Goal: Download file/media: Download file/media

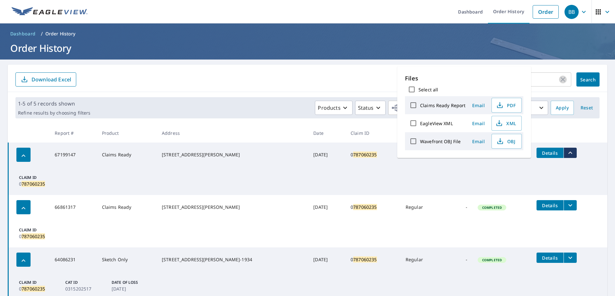
click at [559, 77] on icon "button" at bounding box center [563, 80] width 8 height 8
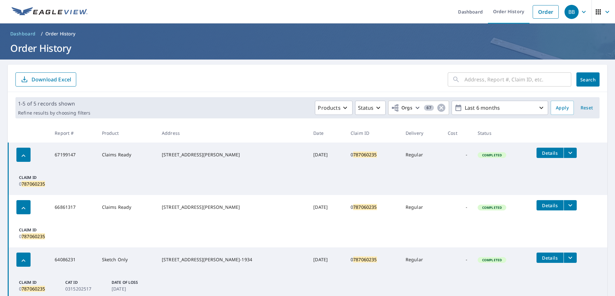
click at [525, 78] on input "text" at bounding box center [517, 79] width 107 height 18
paste input "801810805"
type input "801810805"
click button "Search" at bounding box center [587, 79] width 23 height 14
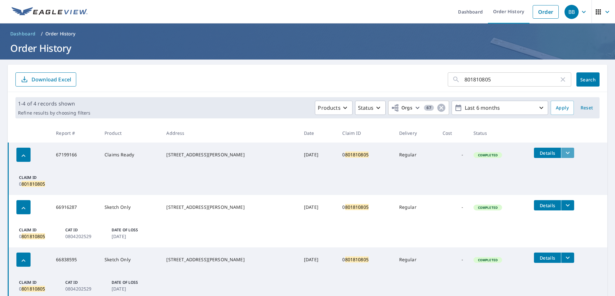
click at [565, 153] on icon "filesDropdownBtn-67199166" at bounding box center [568, 153] width 8 height 8
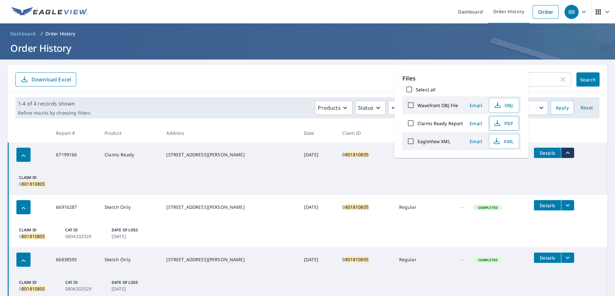
click at [498, 125] on icon "button" at bounding box center [496, 124] width 5 height 3
click at [560, 79] on icon "button" at bounding box center [563, 80] width 8 height 8
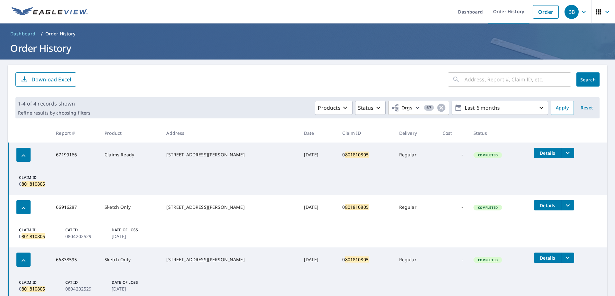
click at [514, 83] on input "text" at bounding box center [517, 79] width 107 height 18
paste input "801943556"
type input "801943556"
click button "Search" at bounding box center [587, 79] width 23 height 14
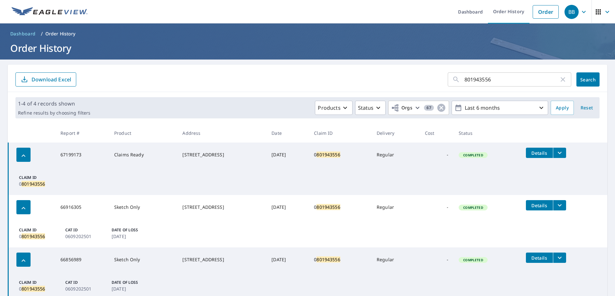
click at [558, 150] on icon "filesDropdownBtn-67199173" at bounding box center [560, 153] width 8 height 8
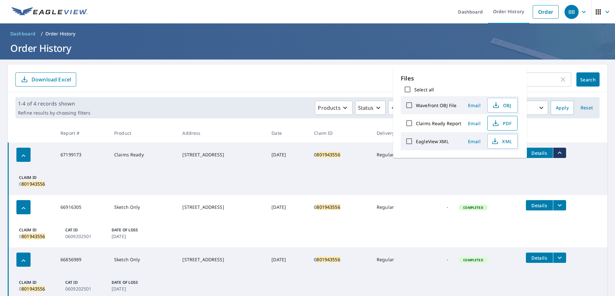
click at [502, 122] on span "PDF" at bounding box center [501, 123] width 21 height 8
click at [559, 81] on icon "button" at bounding box center [563, 80] width 8 height 8
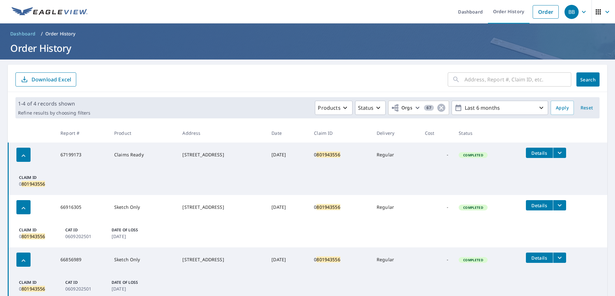
click at [509, 82] on input "text" at bounding box center [517, 79] width 107 height 18
paste input "801957457"
type input "801957457"
click button "Search" at bounding box center [587, 79] width 23 height 14
click at [563, 152] on icon "filesDropdownBtn-67199179" at bounding box center [560, 153] width 8 height 8
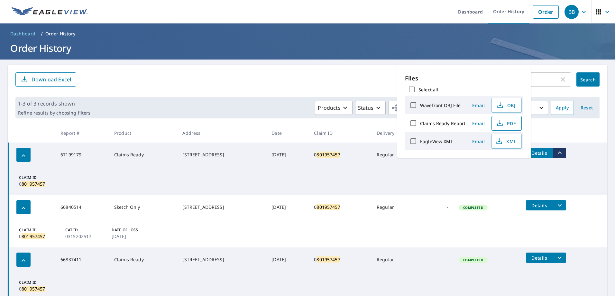
click at [505, 121] on span "PDF" at bounding box center [506, 123] width 21 height 8
click at [559, 81] on icon "button" at bounding box center [563, 80] width 8 height 8
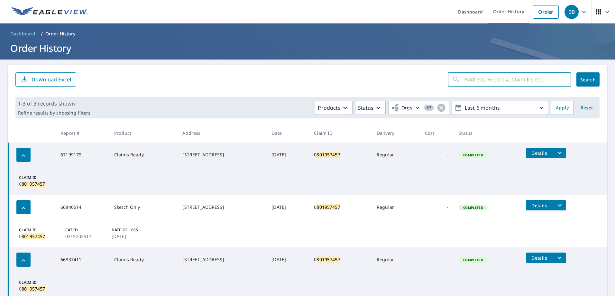
click at [504, 78] on input "text" at bounding box center [517, 79] width 107 height 18
paste input "801672916"
type input "801672916"
click button "Search" at bounding box center [587, 79] width 23 height 14
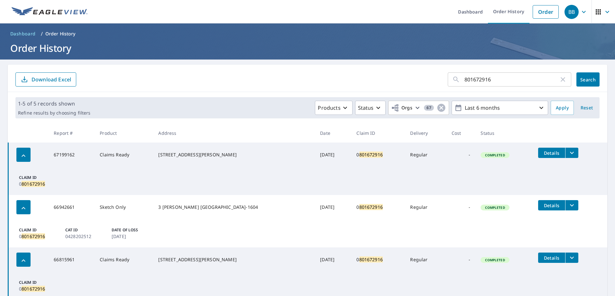
click at [568, 151] on icon "filesDropdownBtn-67199162" at bounding box center [572, 153] width 8 height 8
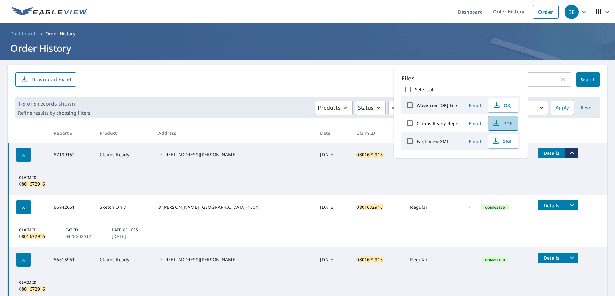
click at [499, 123] on span "PDF" at bounding box center [502, 123] width 21 height 8
click at [343, 81] on form "801672916 ​ Search Download Excel" at bounding box center [307, 79] width 584 height 14
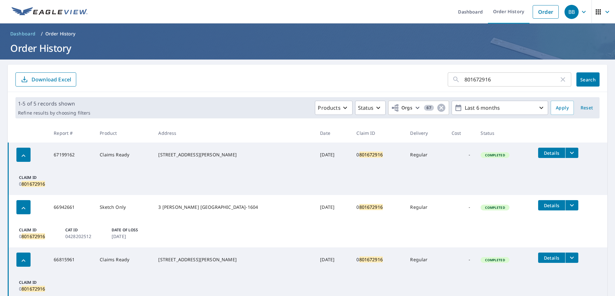
click at [559, 80] on icon "button" at bounding box center [563, 80] width 8 height 8
click at [470, 83] on input "text" at bounding box center [517, 79] width 107 height 18
paste input "801915299"
type input "801915299"
click button "Search" at bounding box center [587, 79] width 23 height 14
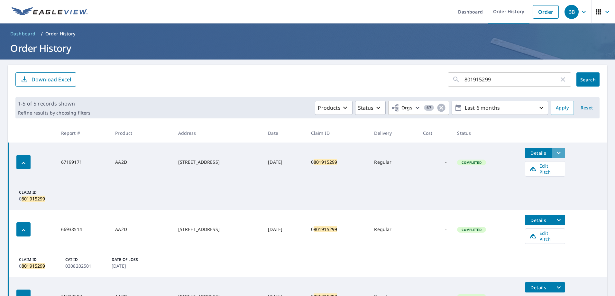
click at [562, 151] on icon "filesDropdownBtn-67199171" at bounding box center [559, 153] width 8 height 8
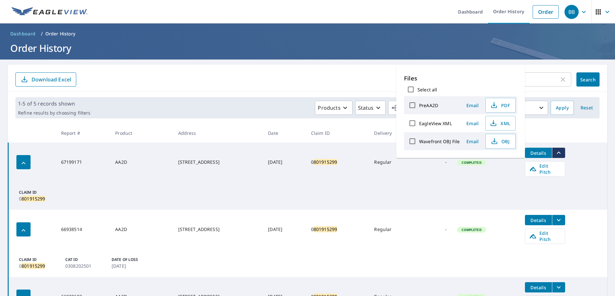
click at [560, 219] on icon "filesDropdownBtn-66938514" at bounding box center [559, 220] width 4 height 2
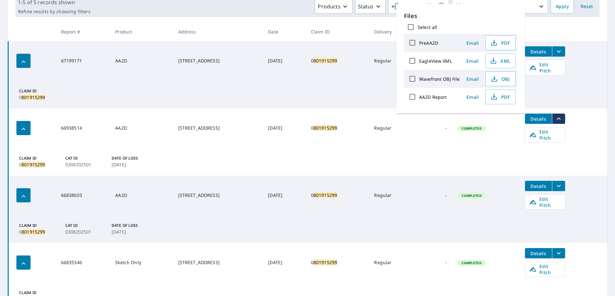
scroll to position [107, 0]
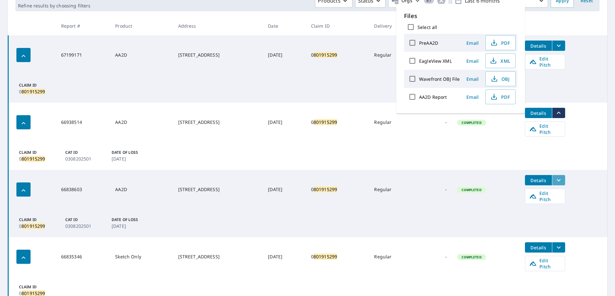
click at [558, 176] on icon "filesDropdownBtn-66838603" at bounding box center [559, 180] width 8 height 8
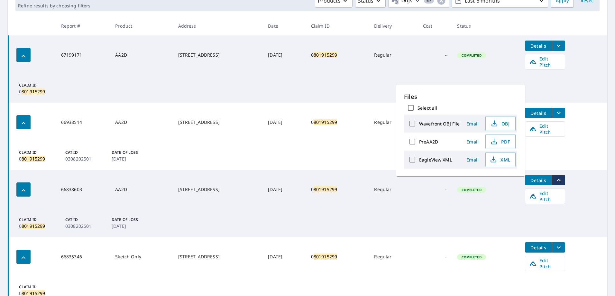
click at [558, 48] on icon "filesDropdownBtn-67199171" at bounding box center [559, 46] width 8 height 8
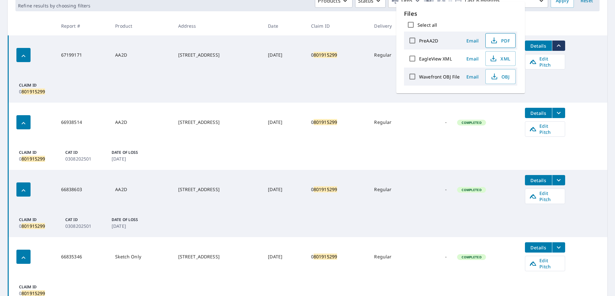
click at [499, 39] on span "PDF" at bounding box center [499, 41] width 21 height 8
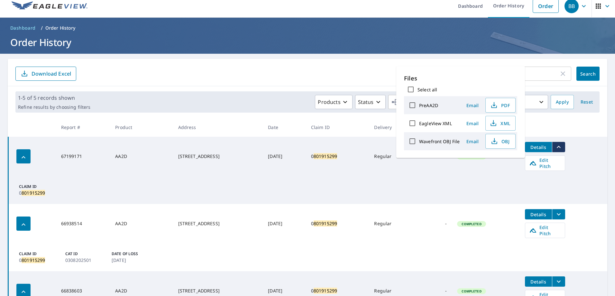
scroll to position [0, 0]
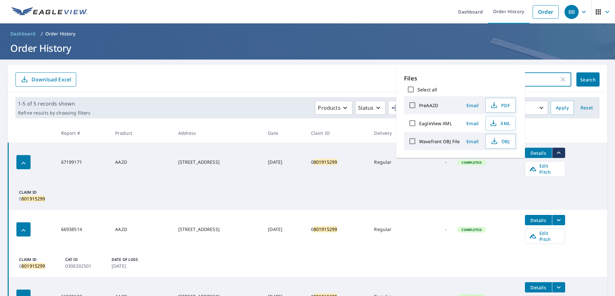
click at [553, 77] on input "801915299" at bounding box center [511, 79] width 95 height 18
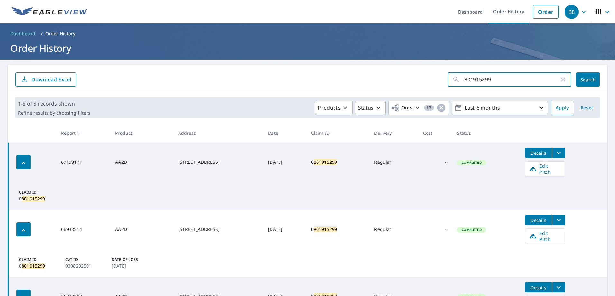
click at [559, 78] on icon "button" at bounding box center [563, 80] width 8 height 8
click at [481, 79] on input "text" at bounding box center [517, 79] width 107 height 18
paste input "801808650"
type input "801808650"
click button "Search" at bounding box center [587, 79] width 23 height 14
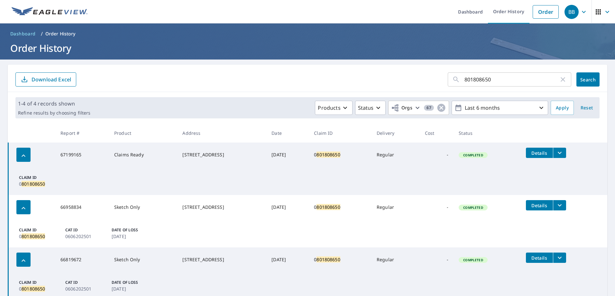
click at [564, 146] on td "Details" at bounding box center [564, 152] width 87 height 21
click at [561, 151] on icon "filesDropdownBtn-67199165" at bounding box center [560, 153] width 8 height 8
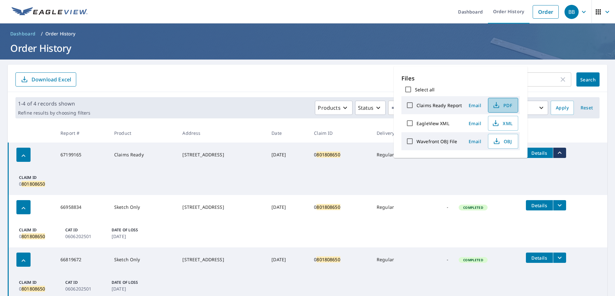
click at [495, 105] on icon "button" at bounding box center [496, 104] width 3 height 4
click at [559, 82] on icon "button" at bounding box center [563, 80] width 8 height 8
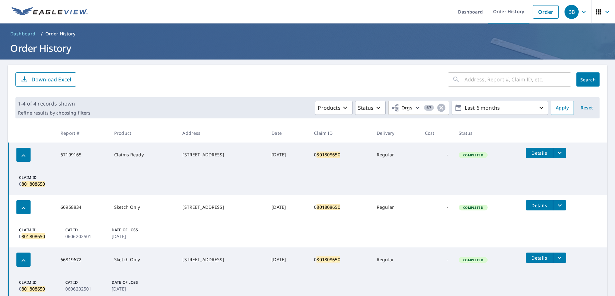
click at [516, 80] on input "text" at bounding box center [517, 79] width 107 height 18
paste input "802042440"
type input "802042440"
click button "Search" at bounding box center [587, 79] width 23 height 14
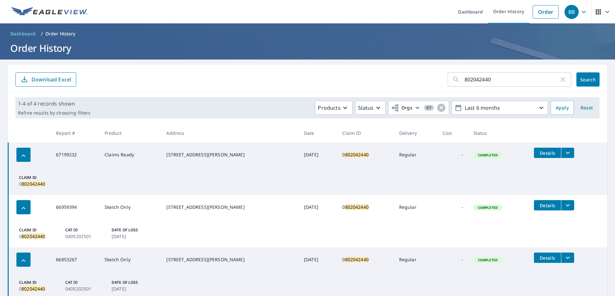
click at [565, 150] on icon "filesDropdownBtn-67199232" at bounding box center [568, 153] width 8 height 8
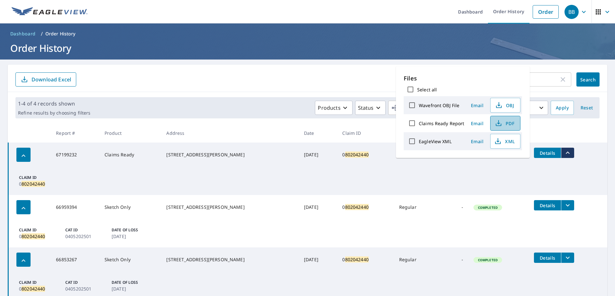
click at [502, 123] on span "PDF" at bounding box center [504, 123] width 21 height 8
click at [559, 80] on icon "button" at bounding box center [563, 80] width 8 height 8
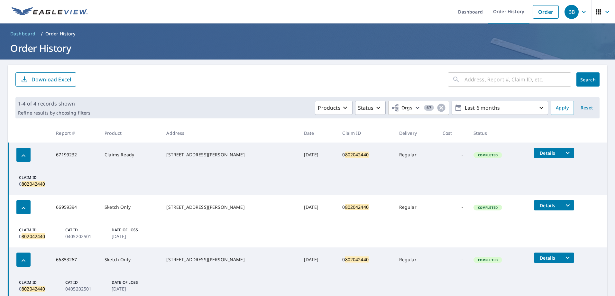
click at [513, 78] on input "text" at bounding box center [517, 79] width 107 height 18
paste input "802458752"
type input "802458752"
click button "Search" at bounding box center [587, 79] width 23 height 14
click at [564, 151] on icon "filesDropdownBtn-67199189" at bounding box center [568, 153] width 8 height 8
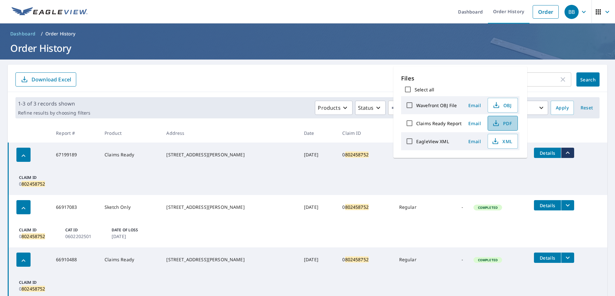
click at [494, 124] on icon "button" at bounding box center [496, 123] width 8 height 8
click at [559, 79] on icon "button" at bounding box center [563, 80] width 8 height 8
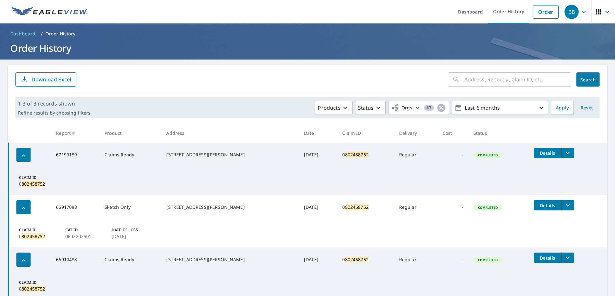
click at [506, 83] on input "text" at bounding box center [517, 79] width 107 height 18
type input "0796831535"
click button "Search" at bounding box center [587, 79] width 23 height 14
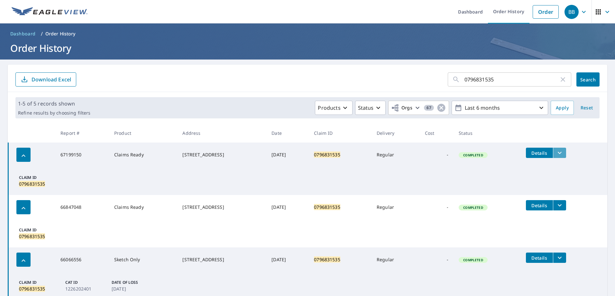
click at [562, 158] on button "filesDropdownBtn-67199150" at bounding box center [559, 153] width 13 height 10
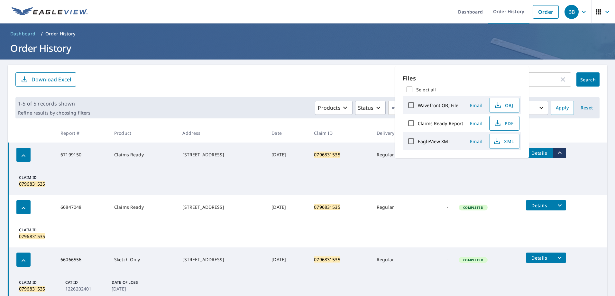
click at [501, 124] on span "PDF" at bounding box center [503, 123] width 21 height 8
click at [561, 79] on icon "button" at bounding box center [563, 80] width 8 height 8
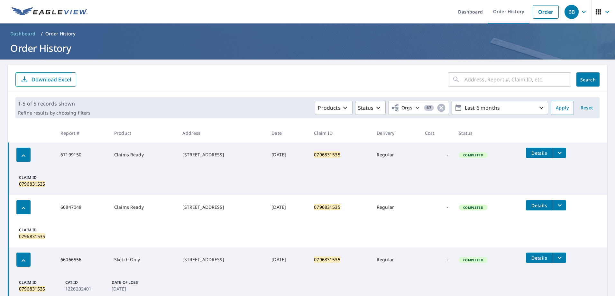
click at [485, 79] on input "text" at bounding box center [517, 79] width 107 height 18
type input "0802056507"
click button "Search" at bounding box center [587, 79] width 23 height 14
click at [561, 150] on icon "filesDropdownBtn-67322392" at bounding box center [560, 153] width 8 height 8
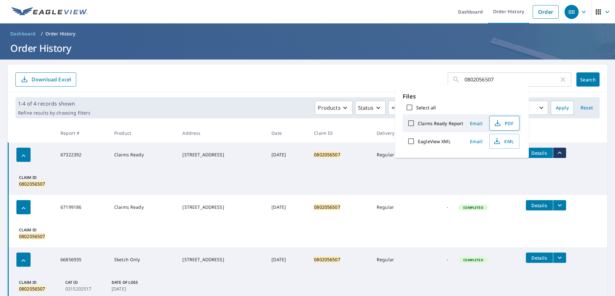
click at [504, 123] on span "PDF" at bounding box center [503, 123] width 21 height 8
click at [563, 206] on icon "filesDropdownBtn-67199186" at bounding box center [560, 205] width 8 height 8
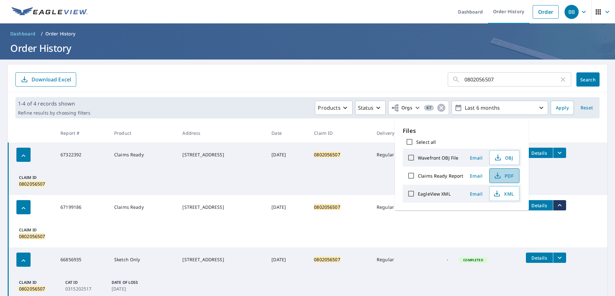
click at [497, 176] on icon "button" at bounding box center [497, 174] width 3 height 4
